Goal: Check status: Check status

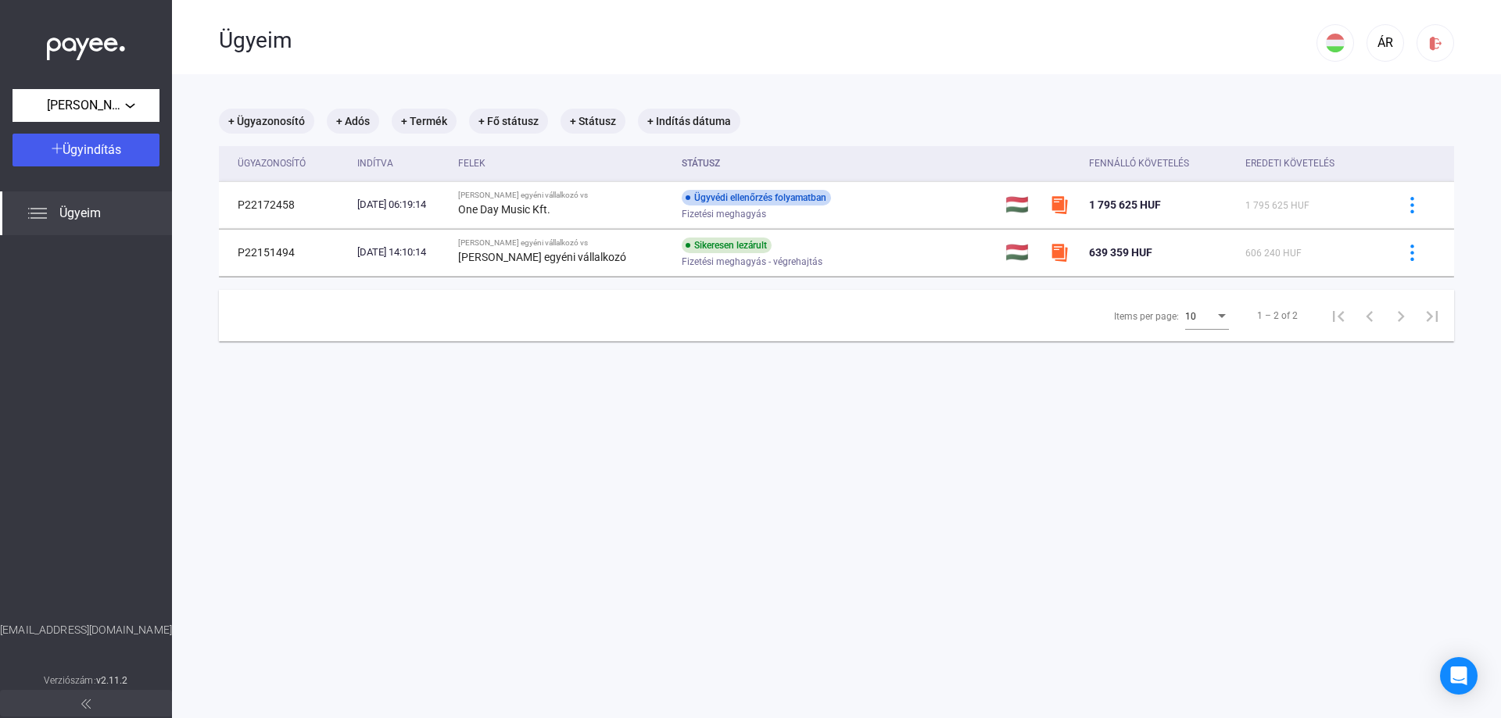
click at [97, 210] on span "Ügyeim" at bounding box center [79, 213] width 41 height 19
click at [41, 211] on img at bounding box center [37, 213] width 19 height 19
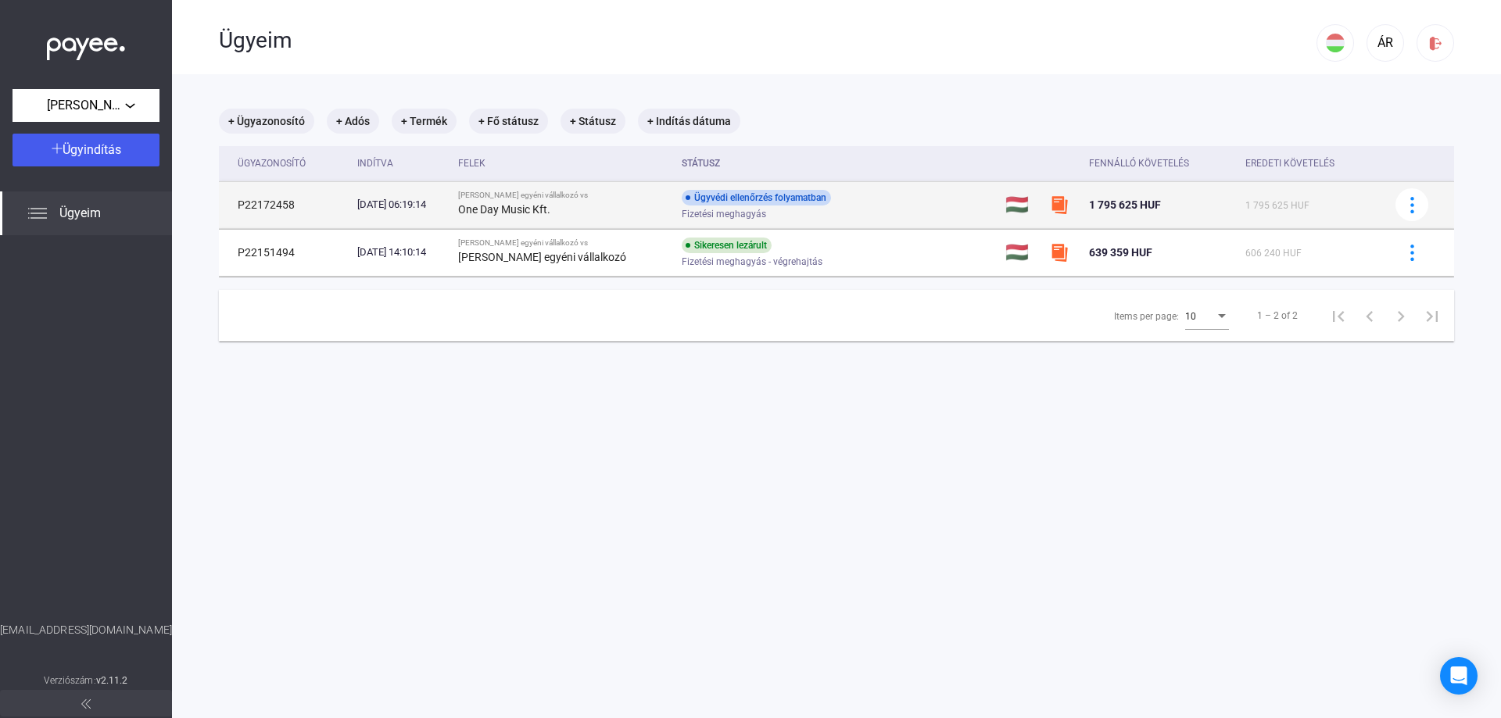
click at [446, 207] on div "[DATE] 06:19:14" at bounding box center [401, 205] width 88 height 16
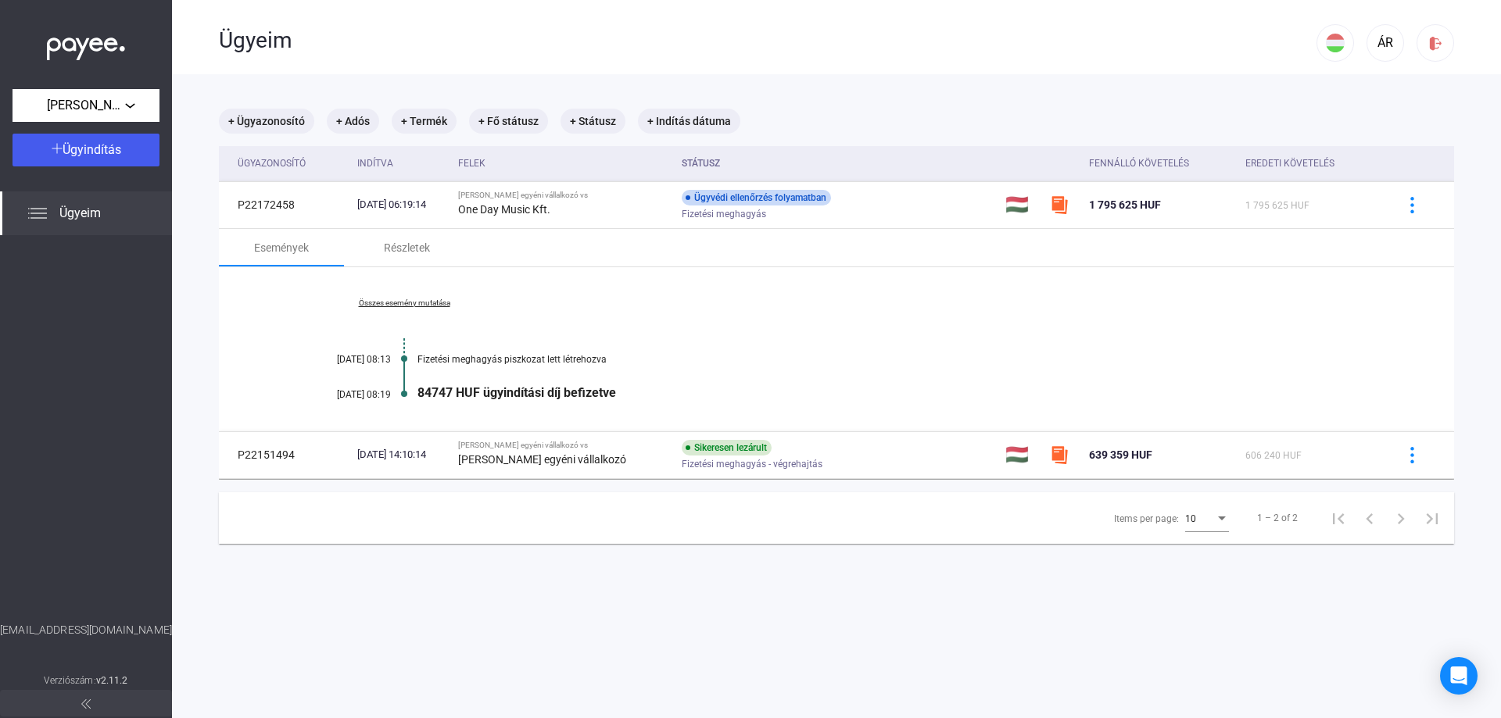
click at [407, 300] on link "Összes esemény mutatása" at bounding box center [404, 303] width 214 height 9
click at [401, 252] on div "Részletek" at bounding box center [407, 247] width 46 height 19
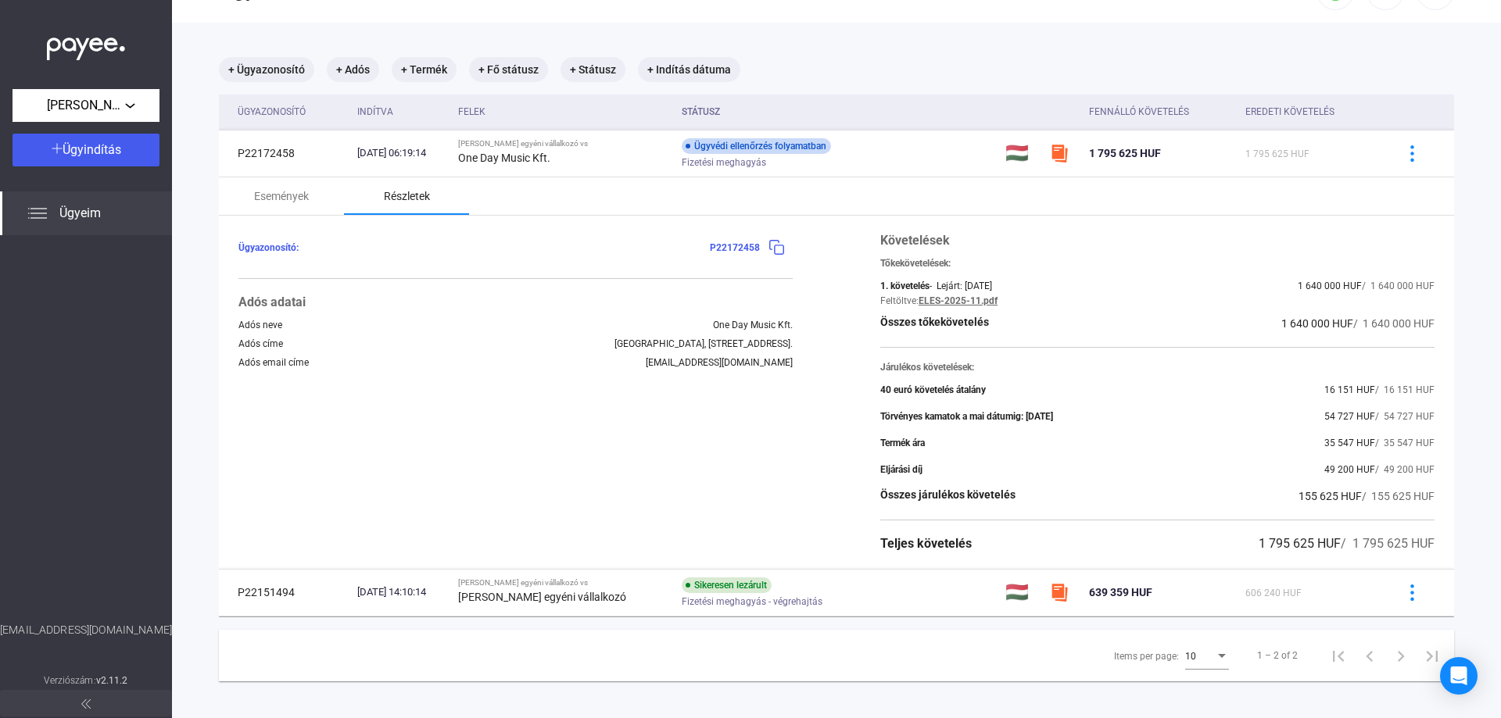
scroll to position [74, 0]
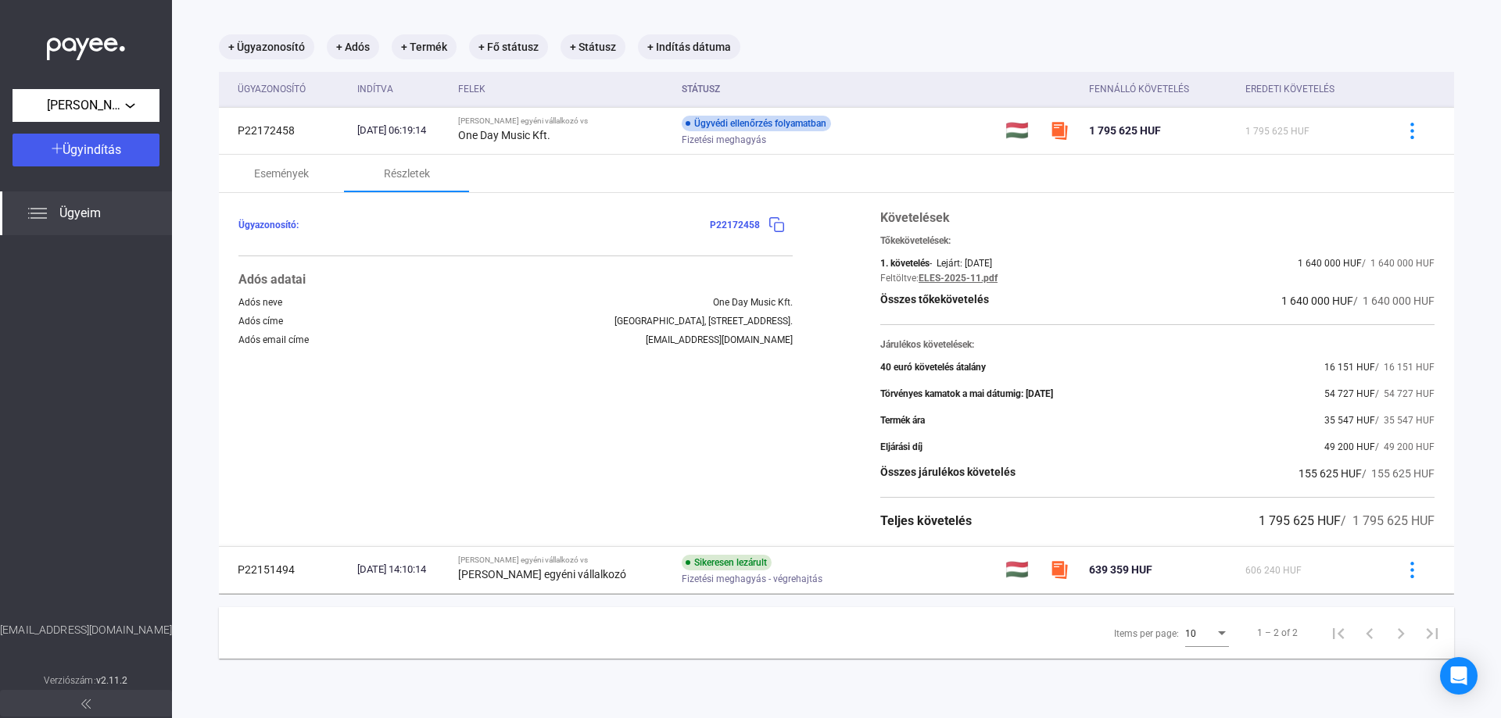
click at [769, 234] on button at bounding box center [776, 225] width 33 height 33
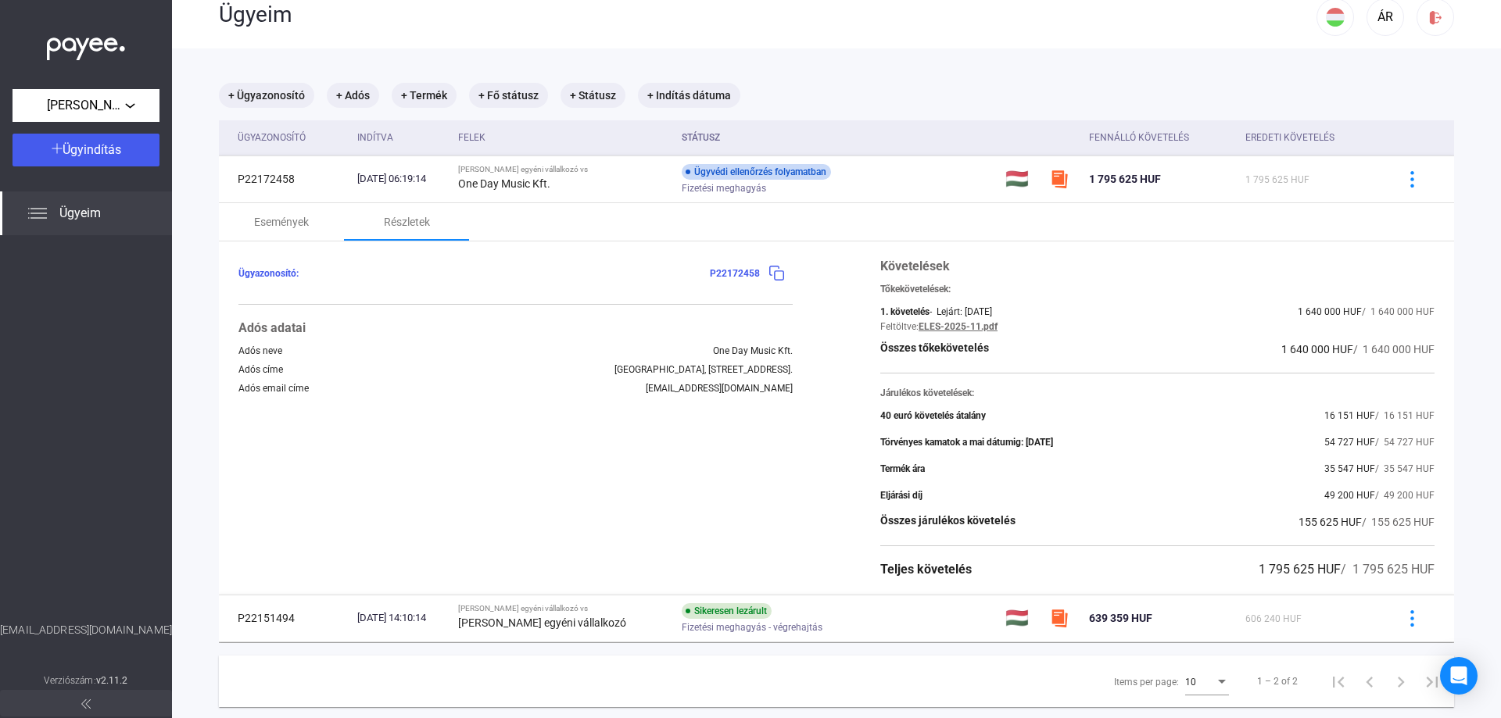
scroll to position [0, 0]
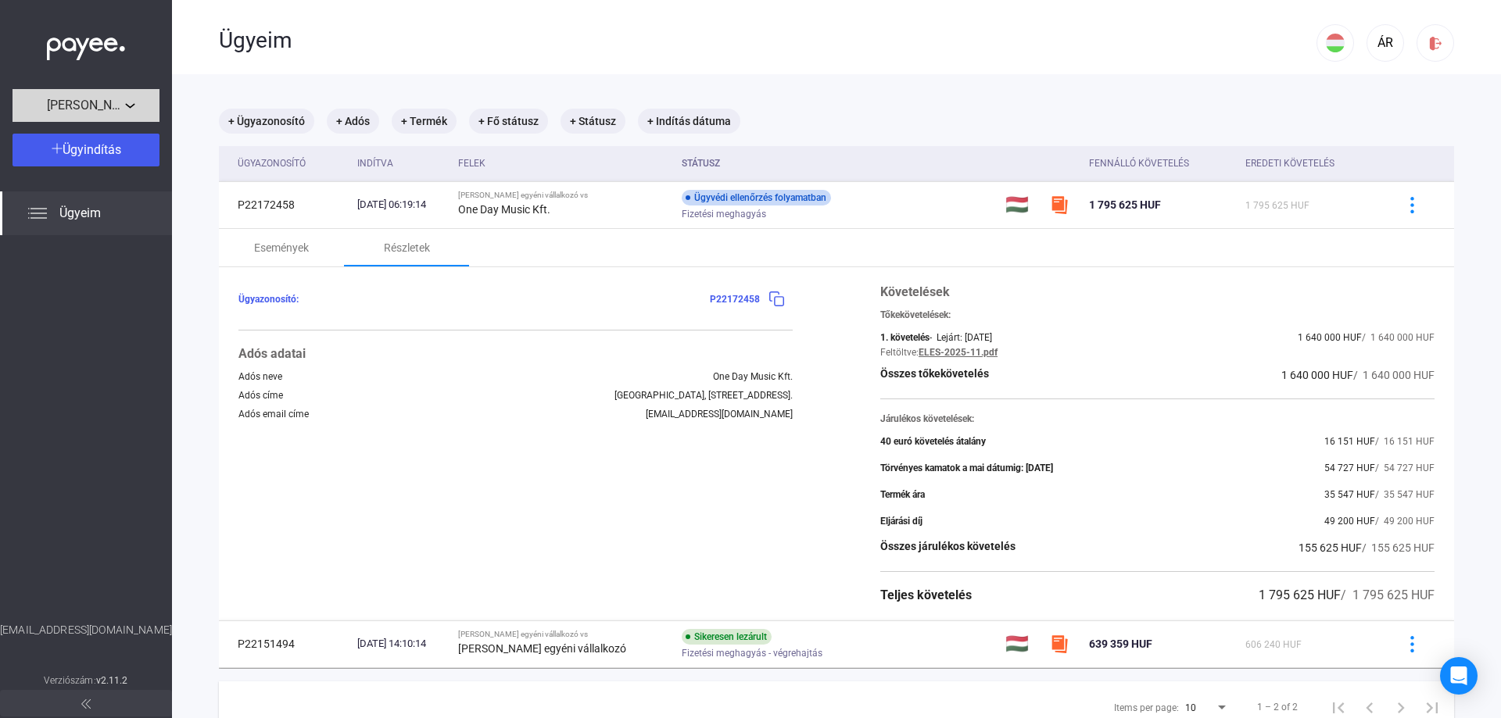
click at [126, 108] on div "[PERSON_NAME] egyéni vállalkozó" at bounding box center [86, 106] width 138 height 20
click at [126, 108] on div at bounding box center [750, 359] width 1501 height 718
click at [72, 215] on span "Ügyeim" at bounding box center [79, 213] width 41 height 19
click at [299, 257] on div "Események" at bounding box center [281, 248] width 125 height 38
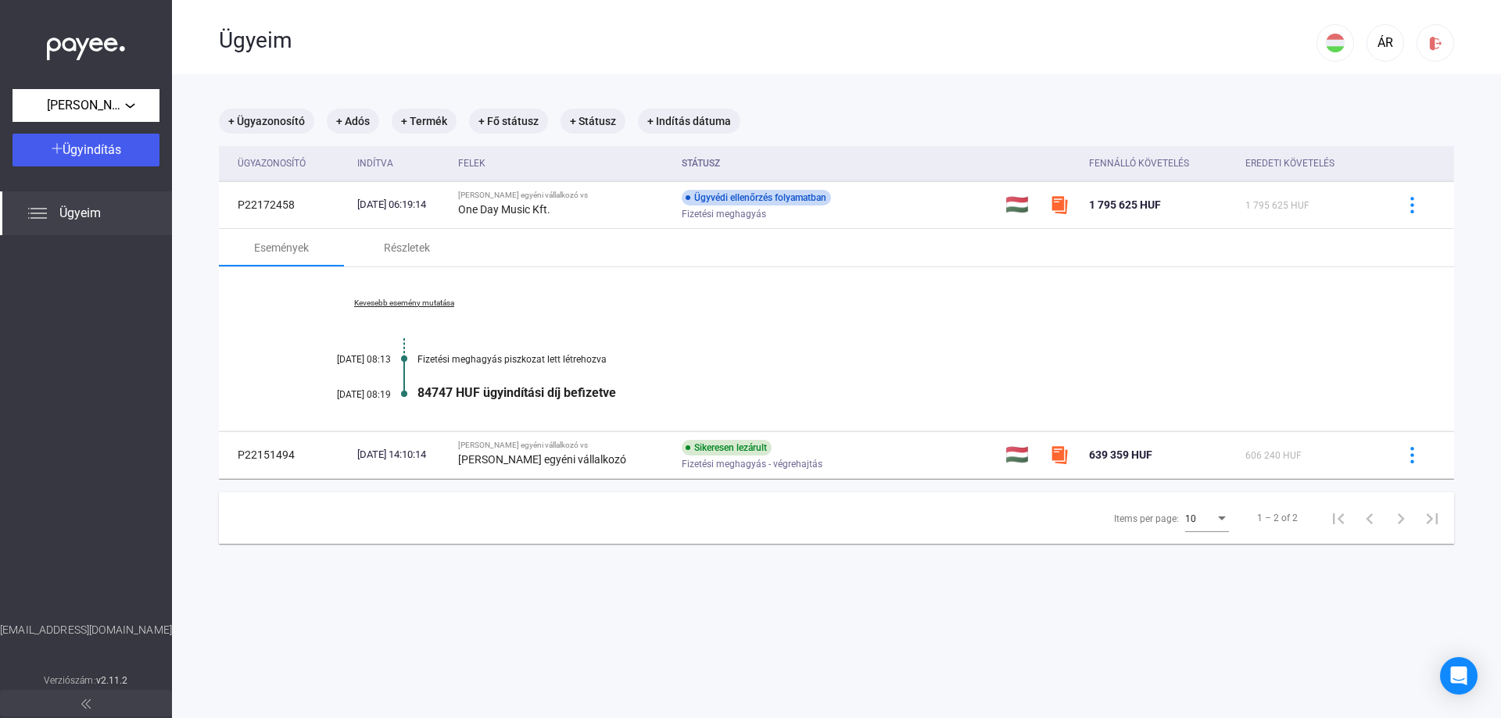
click at [98, 33] on img at bounding box center [86, 45] width 78 height 32
click at [97, 210] on span "Ügyeim" at bounding box center [79, 213] width 41 height 19
click at [0, 221] on div "Ügyeim" at bounding box center [86, 214] width 172 height 44
